Goal: Check status: Check status

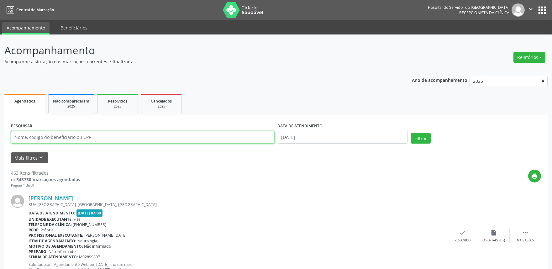
click at [69, 134] on input "text" at bounding box center [143, 137] width 264 height 13
type input "66586895472"
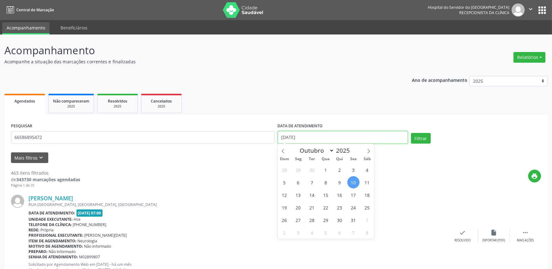
click at [308, 140] on input "[DATE]" at bounding box center [343, 137] width 130 height 13
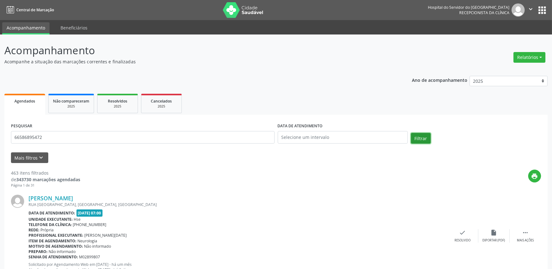
click at [430, 142] on button "Filtrar" at bounding box center [421, 138] width 20 height 11
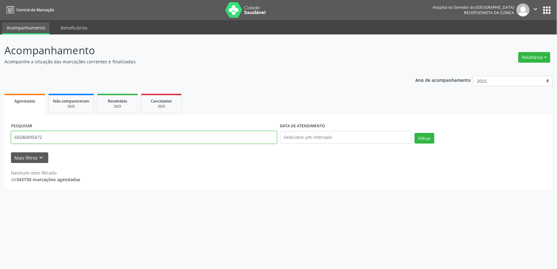
drag, startPoint x: 82, startPoint y: 136, endPoint x: 0, endPoint y: 140, distance: 81.7
click at [0, 140] on div "Acompanhamento Acompanhe a situação das marcações correntes e finalizadas Relat…" at bounding box center [278, 152] width 557 height 235
click at [45, 138] on input "66586895472" at bounding box center [144, 137] width 266 height 13
drag, startPoint x: 45, startPoint y: 138, endPoint x: 0, endPoint y: 138, distance: 45.2
click at [0, 138] on div "Acompanhamento Acompanhe a situação das marcações correntes e finalizadas Relat…" at bounding box center [278, 152] width 557 height 235
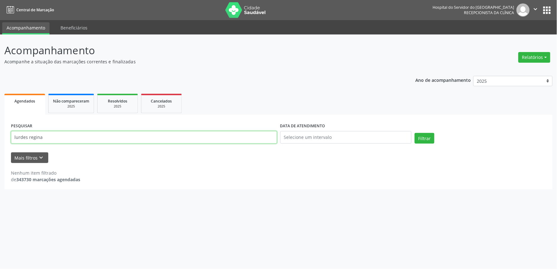
type input "lurdes regina"
click at [415, 133] on button "Filtrar" at bounding box center [425, 138] width 20 height 11
drag, startPoint x: 56, startPoint y: 139, endPoint x: 8, endPoint y: 145, distance: 47.7
click at [8, 145] on div "PESQUISAR lurdes regina DATA DE ATENDIMENTO Filtrar UNIDADE EXECUTANTE Selecion…" at bounding box center [278, 152] width 549 height 75
type input "66586895472"
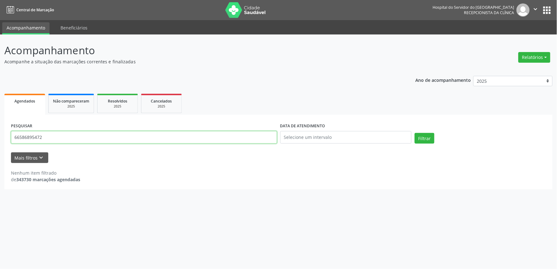
click at [415, 133] on button "Filtrar" at bounding box center [425, 138] width 20 height 11
drag, startPoint x: 56, startPoint y: 140, endPoint x: 1, endPoint y: 140, distance: 54.9
click at [1, 140] on div "Acompanhamento Acompanhe a situação das marcações correntes e finalizadas Relat…" at bounding box center [278, 152] width 557 height 235
type input "66586895472"
click at [415, 133] on button "Filtrar" at bounding box center [425, 138] width 20 height 11
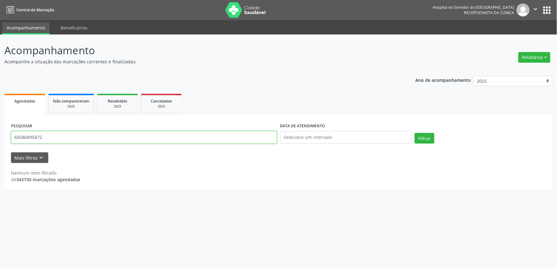
drag, startPoint x: 43, startPoint y: 134, endPoint x: 0, endPoint y: 139, distance: 42.9
click at [0, 139] on div "Acompanhamento Acompanhe a situação das marcações correntes e finalizadas Relat…" at bounding box center [278, 152] width 557 height 235
click at [62, 136] on input "lurdes regina [PERSON_NAME]" at bounding box center [144, 137] width 266 height 13
type input "lurdes regina [PERSON_NAME]"
click at [415, 133] on button "Filtrar" at bounding box center [425, 138] width 20 height 11
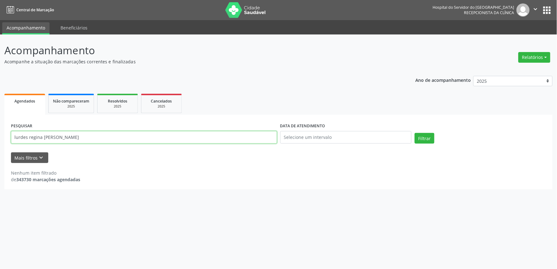
drag, startPoint x: 94, startPoint y: 133, endPoint x: 0, endPoint y: 142, distance: 94.8
click at [0, 142] on div "Acompanhamento Acompanhe a situação das marcações correntes e finalizadas Relat…" at bounding box center [278, 152] width 557 height 235
type input "66586895472"
click at [415, 133] on button "Filtrar" at bounding box center [425, 138] width 20 height 11
